Goal: Transaction & Acquisition: Book appointment/travel/reservation

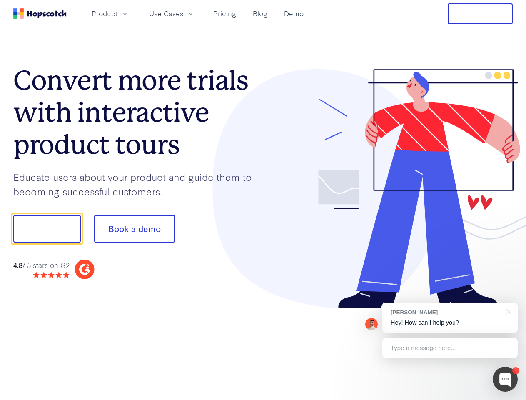
click at [263, 200] on div at bounding box center [388, 188] width 250 height 239
click at [117, 13] on span "Product" at bounding box center [105, 13] width 26 height 10
click at [183, 13] on span "Use Cases" at bounding box center [166, 13] width 34 height 10
click at [480, 14] on button "Free Trial" at bounding box center [480, 13] width 65 height 21
click at [47, 229] on button "Show me!" at bounding box center [46, 228] width 67 height 27
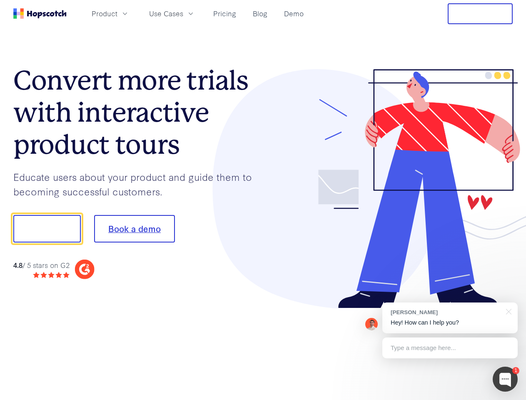
click at [134, 229] on button "Book a demo" at bounding box center [134, 228] width 81 height 27
click at [505, 379] on div at bounding box center [505, 378] width 25 height 25
click at [450, 318] on div "[PERSON_NAME] Hey! How can I help you?" at bounding box center [449, 317] width 135 height 31
click at [507, 311] on div at bounding box center [439, 228] width 156 height 278
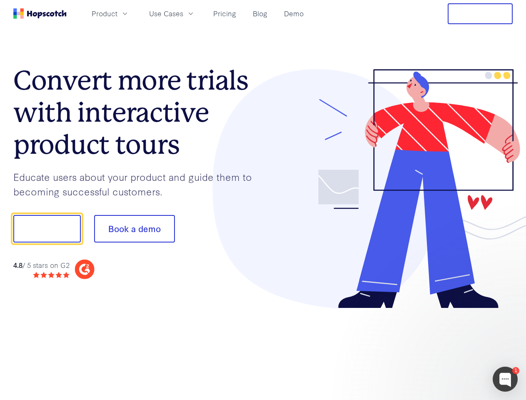
click at [450, 348] on div at bounding box center [439, 283] width 156 height 166
